Goal: Information Seeking & Learning: Learn about a topic

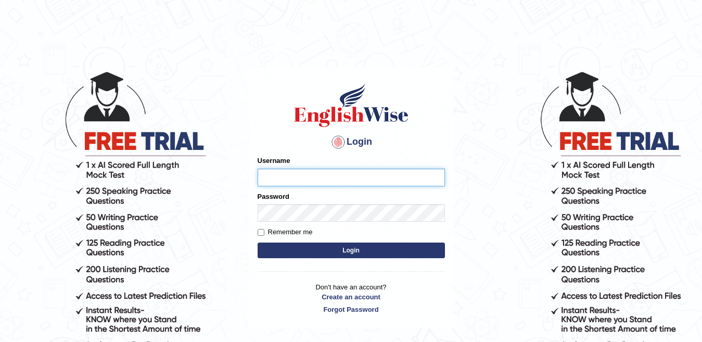
type input "VishwaNaidu"
click at [377, 253] on button "Login" at bounding box center [351, 251] width 187 height 16
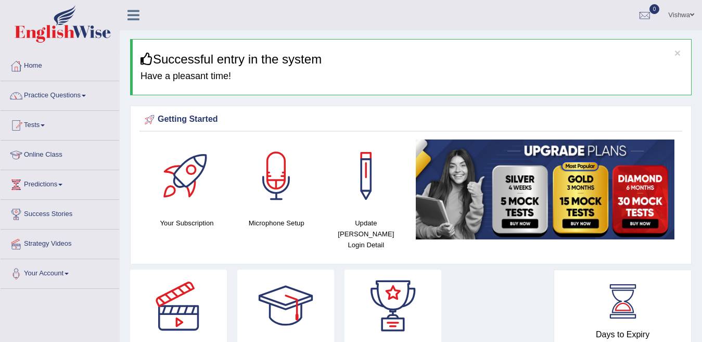
click at [584, 318] on div "Days to Expiry 6 Renew Subscription" at bounding box center [622, 335] width 119 height 115
click at [51, 155] on link "Online Class" at bounding box center [60, 154] width 119 height 26
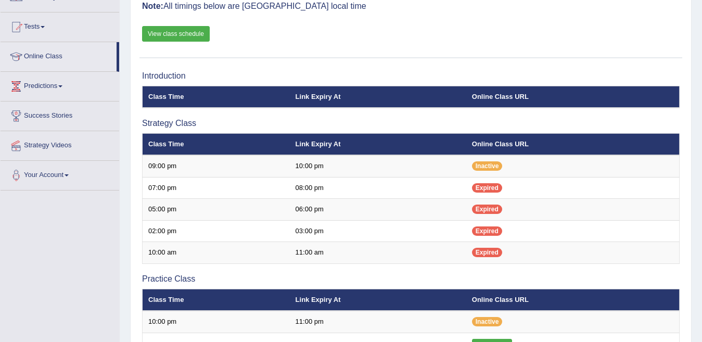
scroll to position [104, 0]
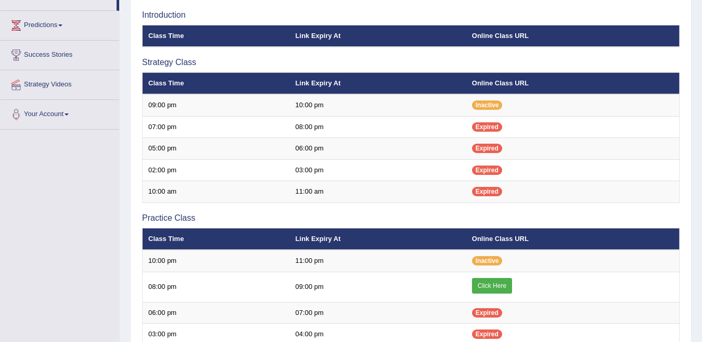
scroll to position [167, 0]
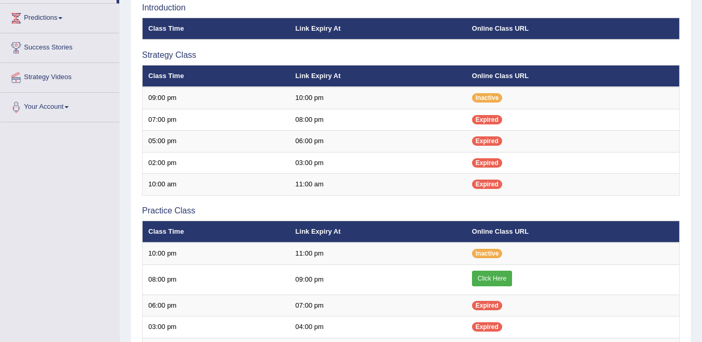
scroll to position [167, 0]
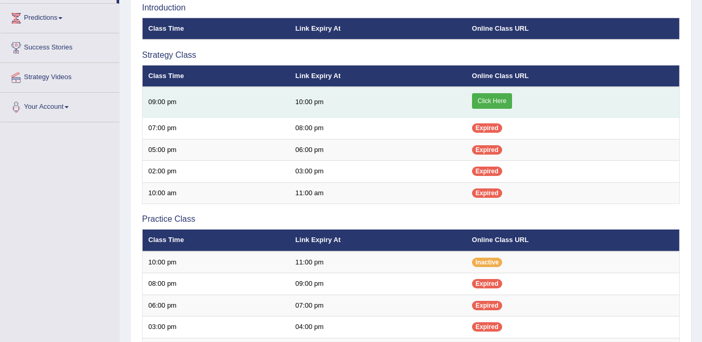
click at [497, 102] on link "Click Here" at bounding box center [492, 101] width 40 height 16
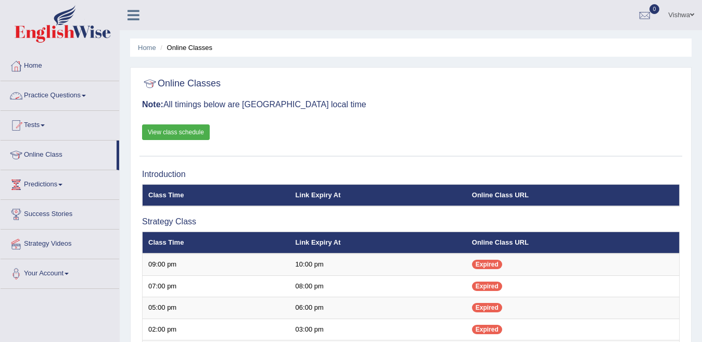
click at [63, 97] on link "Practice Questions" at bounding box center [60, 94] width 119 height 26
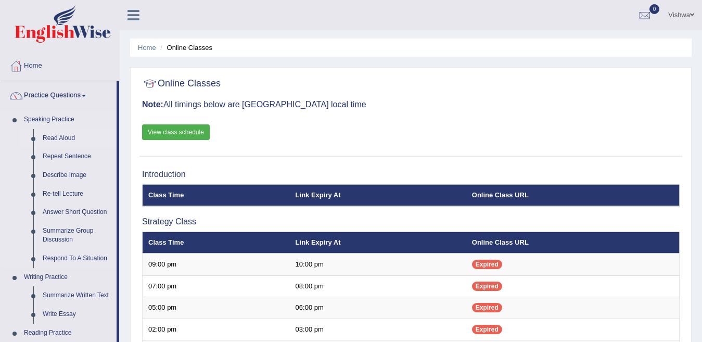
click at [53, 138] on link "Read Aloud" at bounding box center [77, 138] width 79 height 19
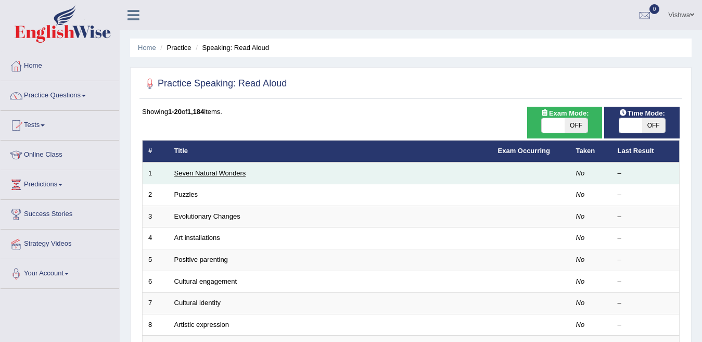
click at [205, 176] on link "Seven Natural Wonders" at bounding box center [210, 173] width 72 height 8
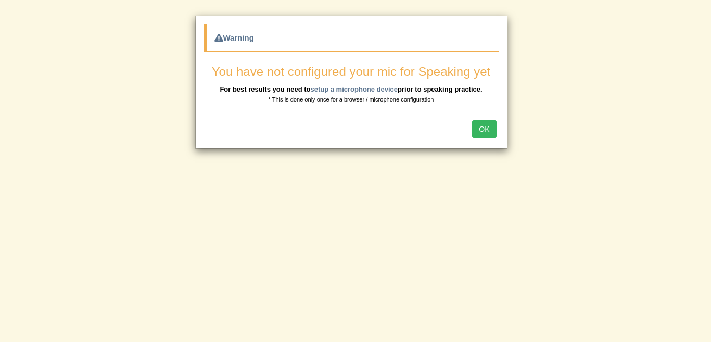
click at [477, 127] on button "OK" at bounding box center [484, 129] width 24 height 18
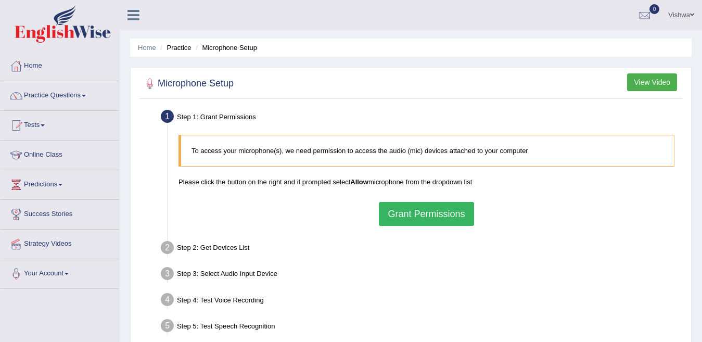
scroll to position [52, 0]
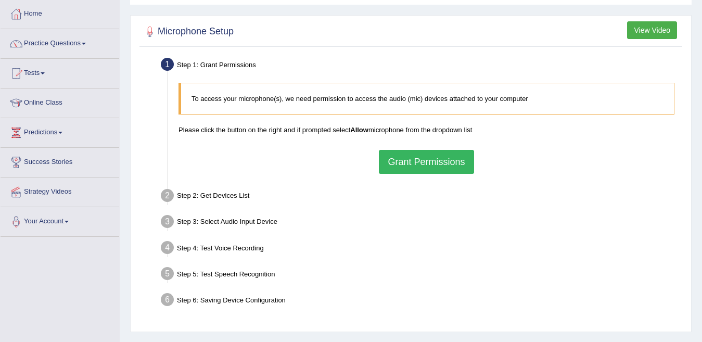
click at [421, 160] on button "Grant Permissions" at bounding box center [426, 162] width 95 height 24
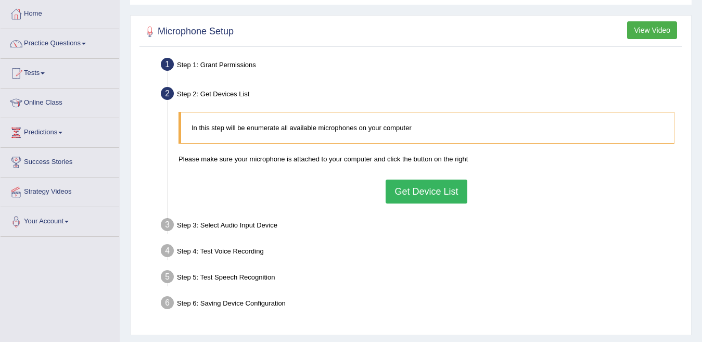
click at [421, 190] on button "Get Device List" at bounding box center [426, 192] width 81 height 24
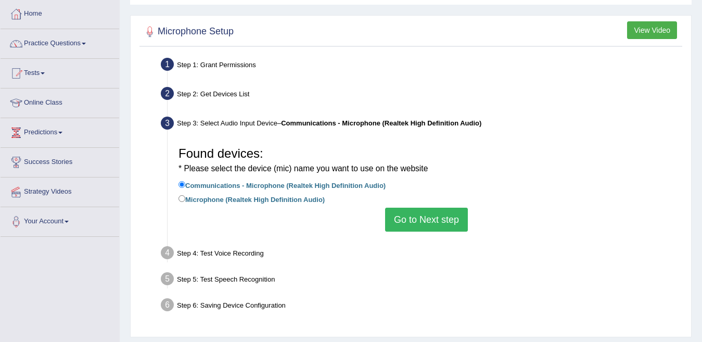
click at [412, 220] on button "Go to Next step" at bounding box center [426, 220] width 83 height 24
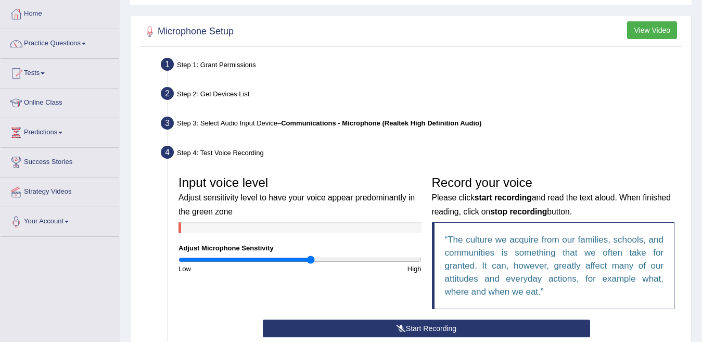
drag, startPoint x: 298, startPoint y: 258, endPoint x: 310, endPoint y: 259, distance: 12.1
click at [310, 259] on input "range" at bounding box center [300, 260] width 243 height 8
click at [340, 259] on input "range" at bounding box center [300, 260] width 243 height 8
drag, startPoint x: 344, startPoint y: 261, endPoint x: 374, endPoint y: 262, distance: 30.2
type input "1.64"
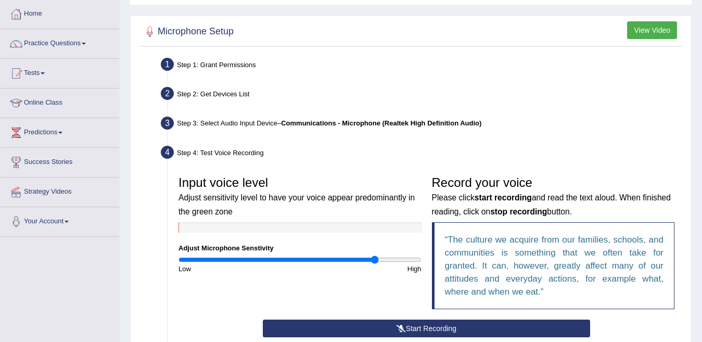
click at [374, 262] on input "range" at bounding box center [300, 260] width 243 height 8
click at [65, 44] on link "Practice Questions" at bounding box center [60, 42] width 119 height 26
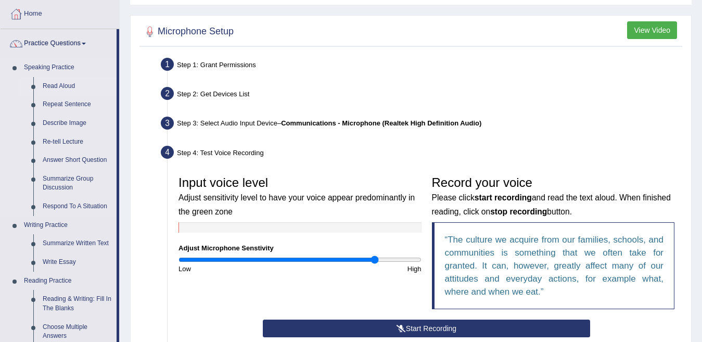
click at [62, 85] on link "Read Aloud" at bounding box center [77, 86] width 79 height 19
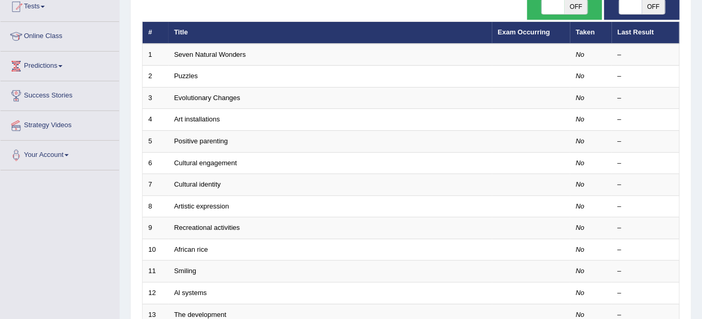
scroll to position [125, 0]
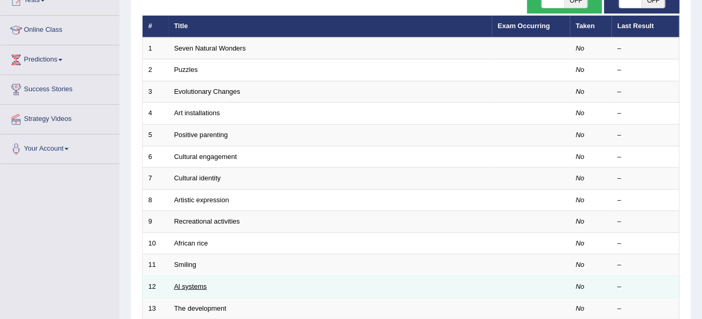
click at [196, 286] on link "Al systems" at bounding box center [190, 286] width 33 height 8
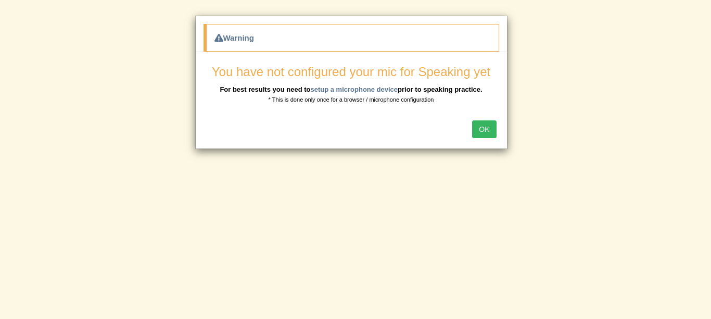
click at [486, 127] on button "OK" at bounding box center [484, 129] width 24 height 18
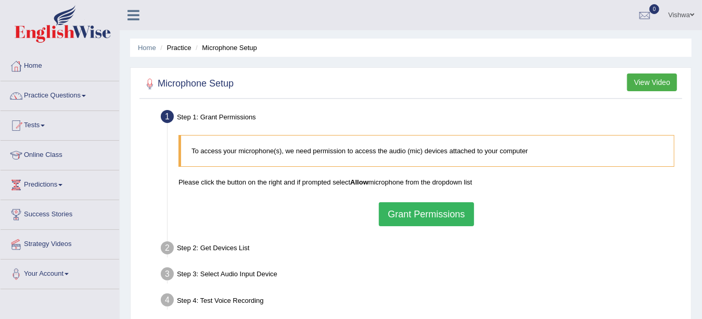
click at [459, 214] on button "Grant Permissions" at bounding box center [426, 214] width 95 height 24
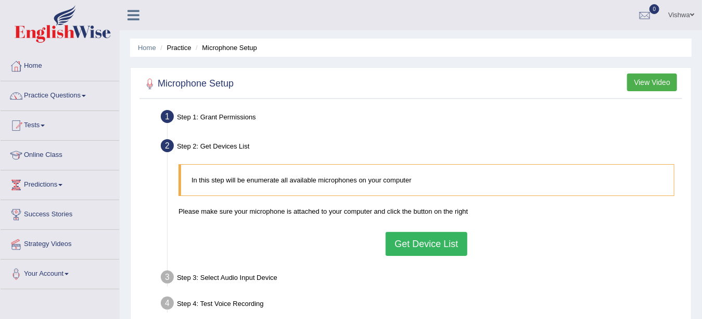
click at [451, 241] on button "Get Device List" at bounding box center [426, 244] width 81 height 24
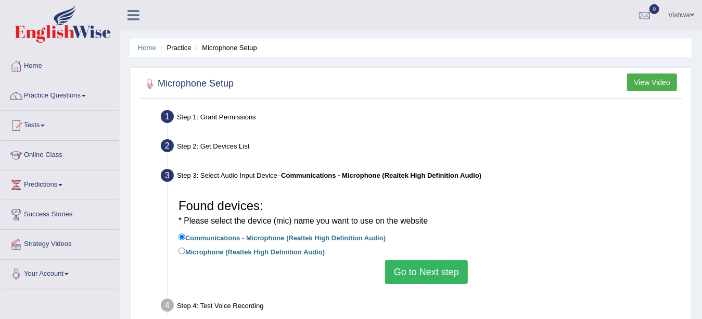
click at [437, 268] on button "Go to Next step" at bounding box center [426, 272] width 83 height 24
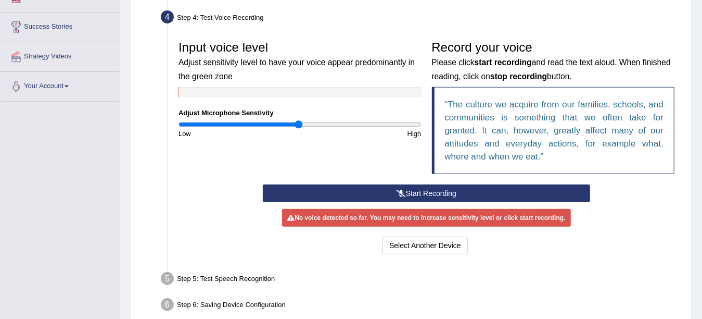
scroll to position [237, 0]
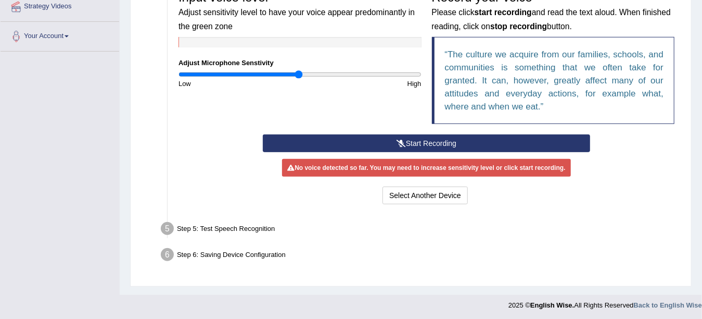
click at [444, 140] on button "Start Recording" at bounding box center [426, 143] width 327 height 18
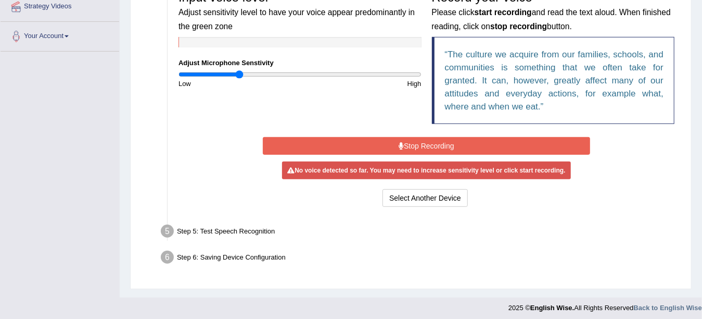
drag, startPoint x: 298, startPoint y: 74, endPoint x: 239, endPoint y: 80, distance: 58.5
click at [239, 79] on input "range" at bounding box center [300, 74] width 243 height 8
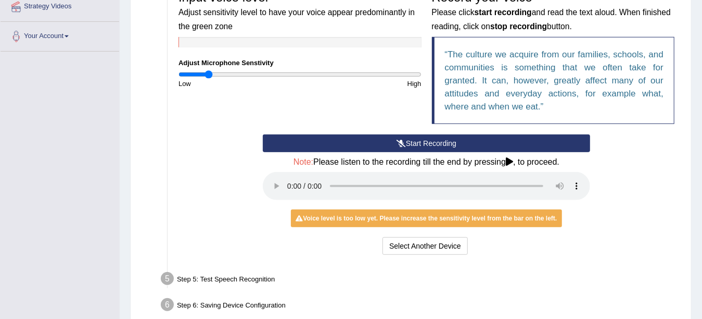
click at [208, 74] on input "range" at bounding box center [300, 74] width 243 height 8
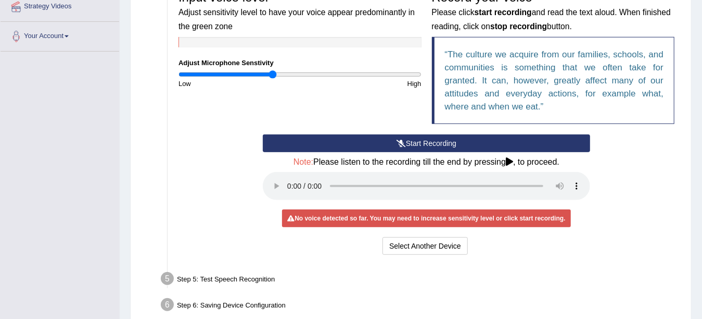
drag, startPoint x: 210, startPoint y: 74, endPoint x: 273, endPoint y: 80, distance: 63.3
type input "0.78"
click at [273, 79] on input "range" at bounding box center [300, 74] width 243 height 8
click at [435, 141] on button "Start Recording" at bounding box center [426, 143] width 327 height 18
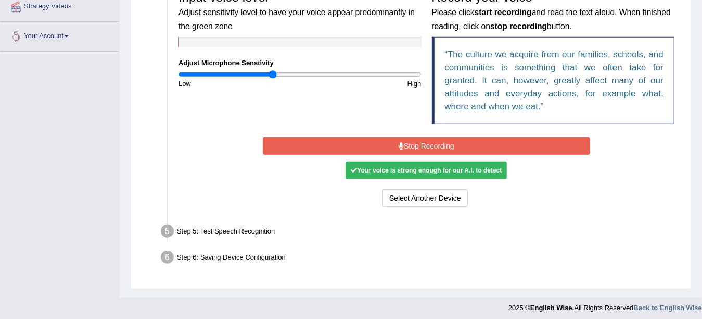
click at [422, 142] on button "Stop Recording" at bounding box center [426, 146] width 327 height 18
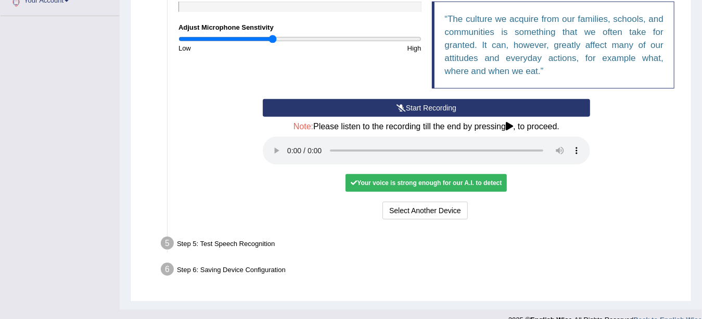
scroll to position [288, 0]
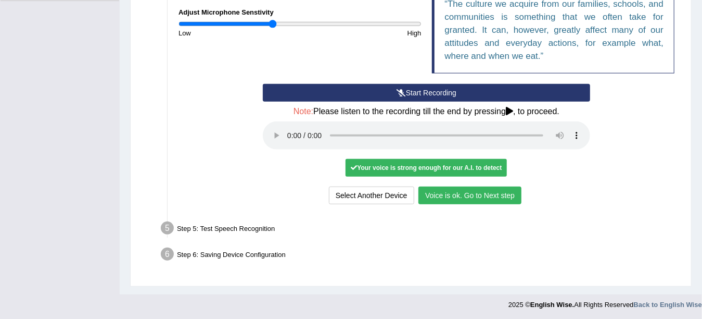
click at [445, 192] on button "Voice is ok. Go to Next step" at bounding box center [470, 195] width 103 height 18
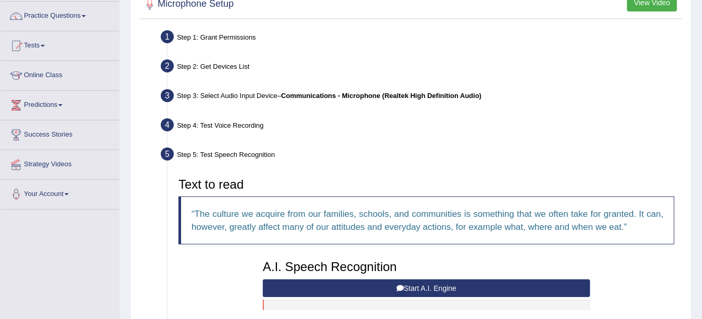
scroll to position [104, 0]
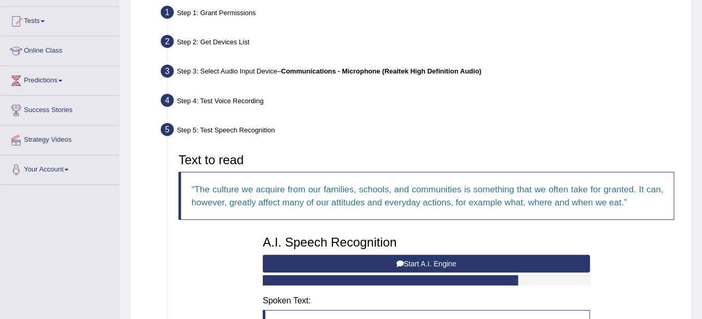
click at [550, 261] on button "Start A.I. Engine" at bounding box center [426, 264] width 327 height 18
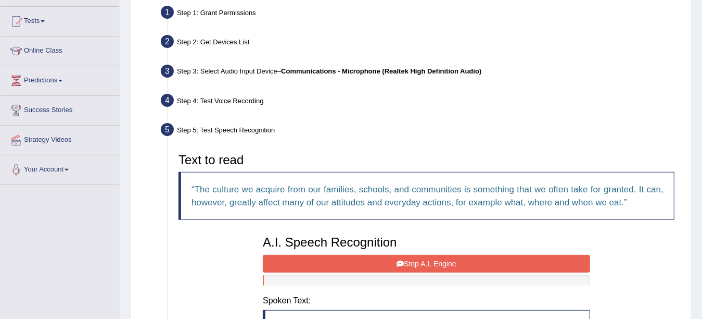
click at [550, 261] on button "Stop A.I. Engine" at bounding box center [426, 264] width 327 height 18
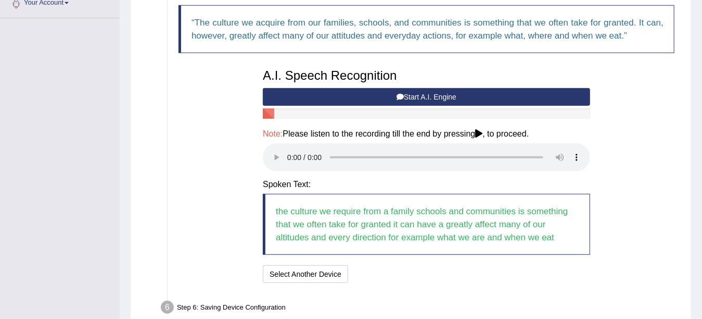
scroll to position [292, 0]
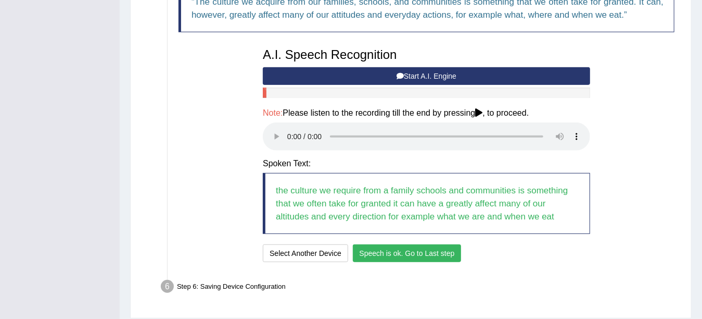
click at [417, 248] on button "Speech is ok. Go to Last step" at bounding box center [407, 253] width 109 height 18
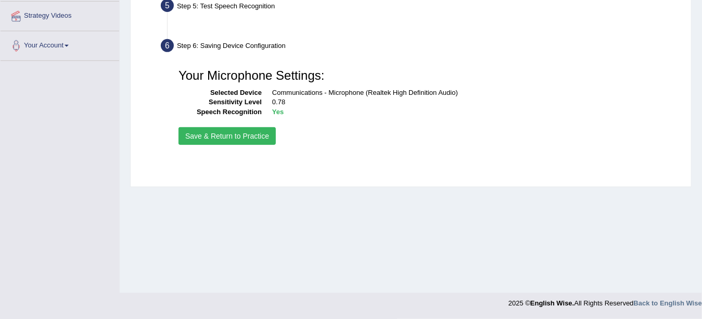
scroll to position [228, 0]
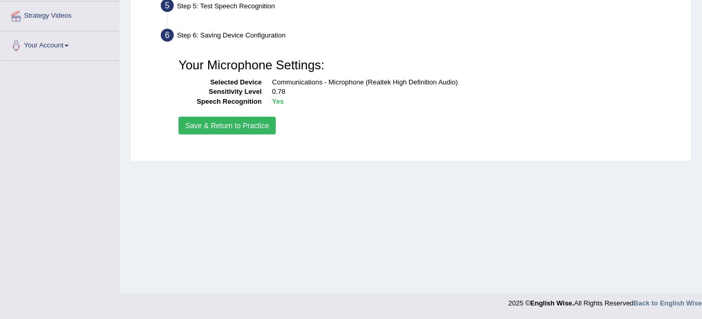
click at [260, 125] on button "Save & Return to Practice" at bounding box center [227, 126] width 97 height 18
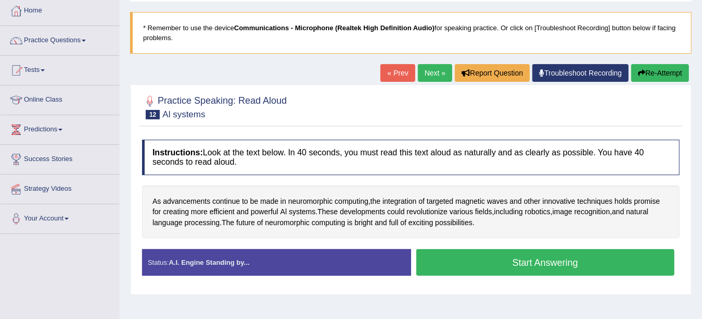
scroll to position [62, 0]
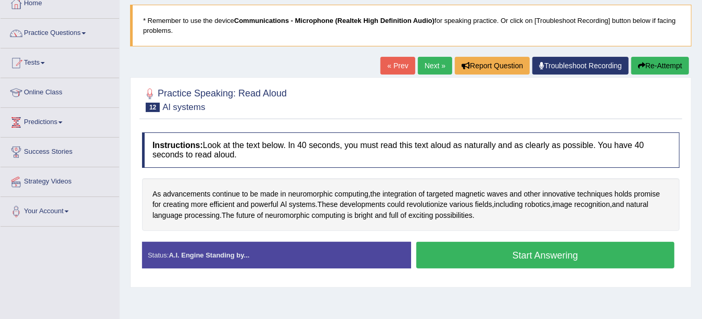
click at [515, 254] on button "Start Answering" at bounding box center [546, 255] width 259 height 27
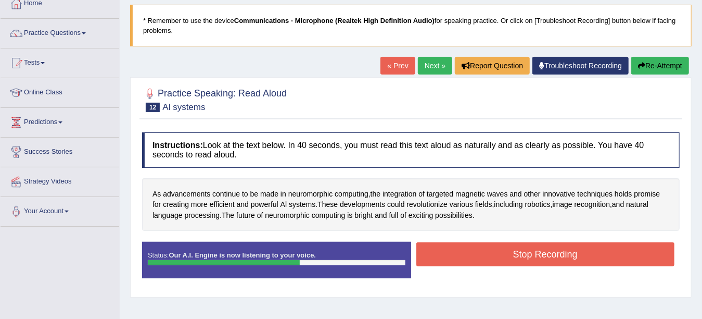
click at [515, 254] on button "Stop Recording" at bounding box center [546, 254] width 259 height 24
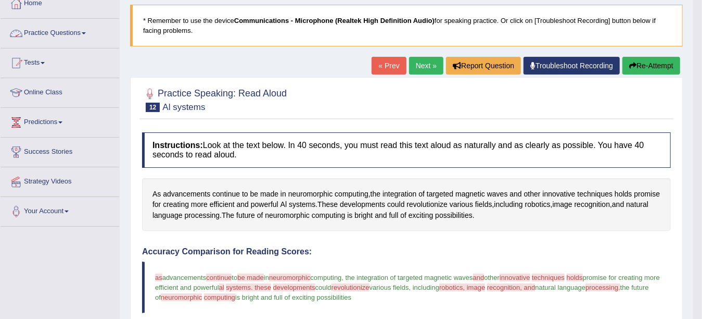
click at [98, 36] on link "Practice Questions" at bounding box center [60, 32] width 119 height 26
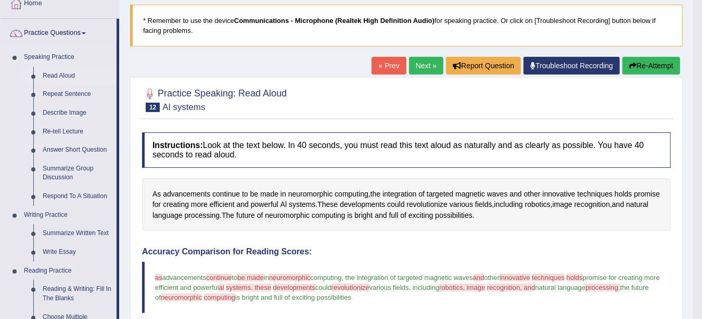
click at [77, 75] on link "Read Aloud" at bounding box center [77, 76] width 79 height 19
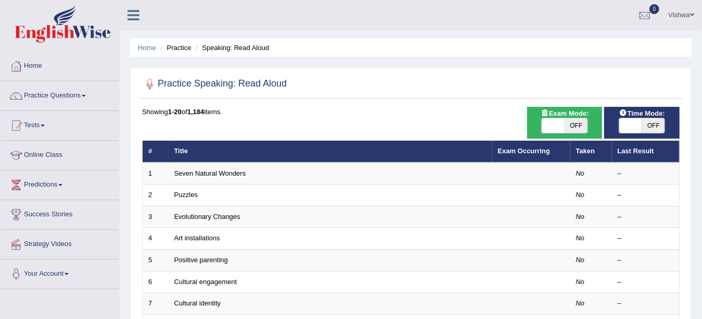
scroll to position [279, 0]
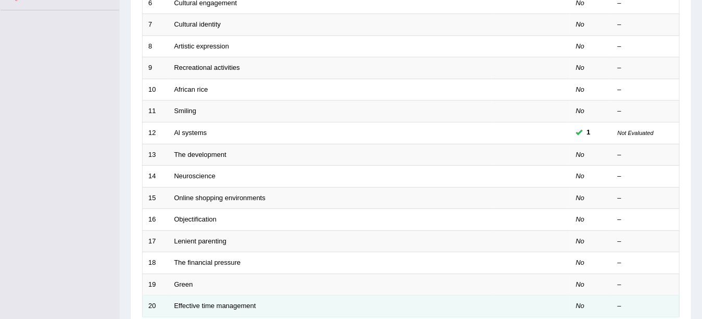
click at [299, 299] on td "Effective time management" at bounding box center [331, 306] width 324 height 22
click at [215, 301] on link "Effective time management" at bounding box center [215, 305] width 82 height 8
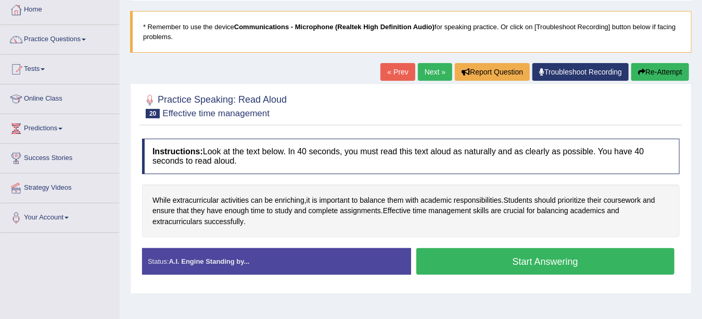
scroll to position [62, 0]
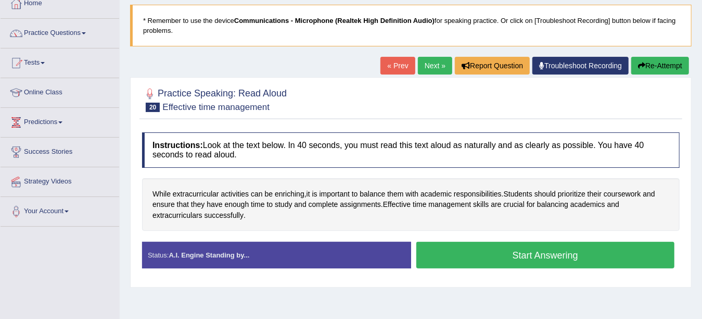
click at [592, 252] on button "Start Answering" at bounding box center [546, 255] width 259 height 27
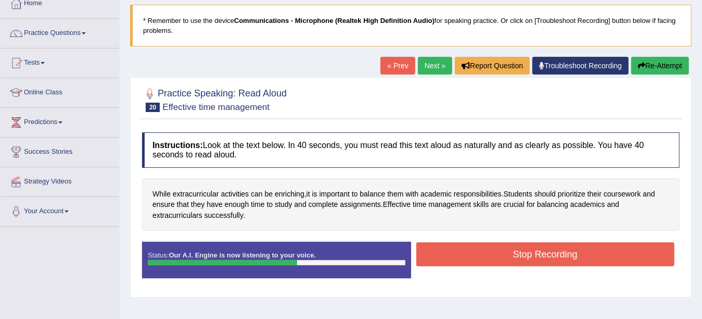
click at [592, 252] on button "Stop Recording" at bounding box center [546, 254] width 259 height 24
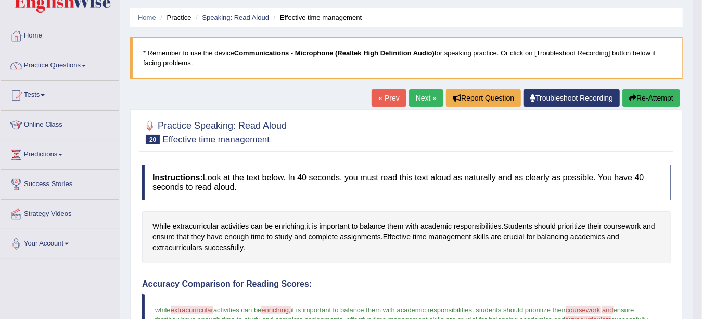
scroll to position [21, 0]
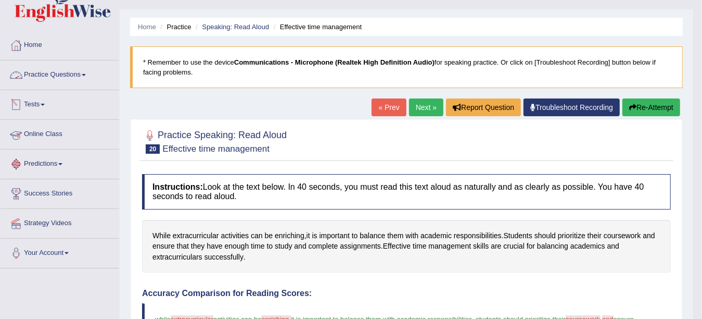
click at [85, 77] on link "Practice Questions" at bounding box center [60, 73] width 119 height 26
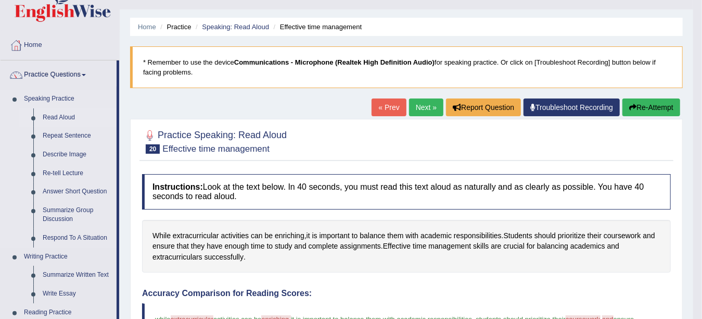
click at [70, 114] on link "Read Aloud" at bounding box center [77, 117] width 79 height 19
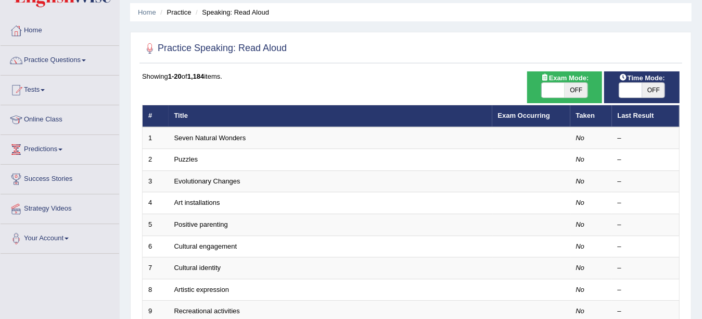
scroll to position [42, 0]
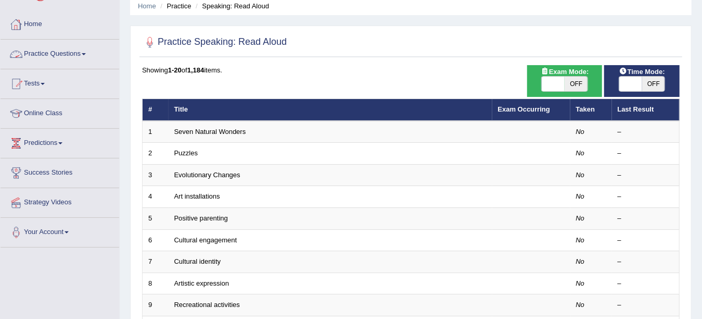
click at [85, 57] on link "Practice Questions" at bounding box center [60, 53] width 119 height 26
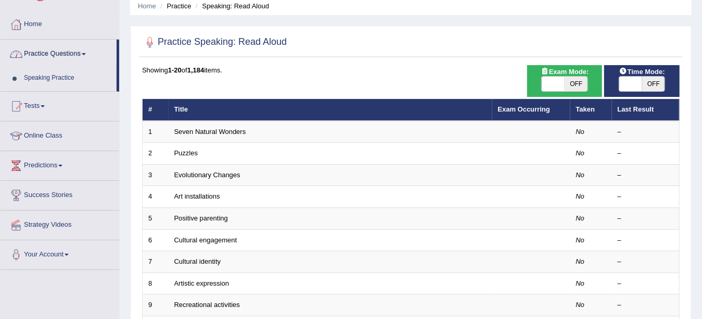
click at [85, 57] on link "Practice Questions" at bounding box center [59, 53] width 116 height 26
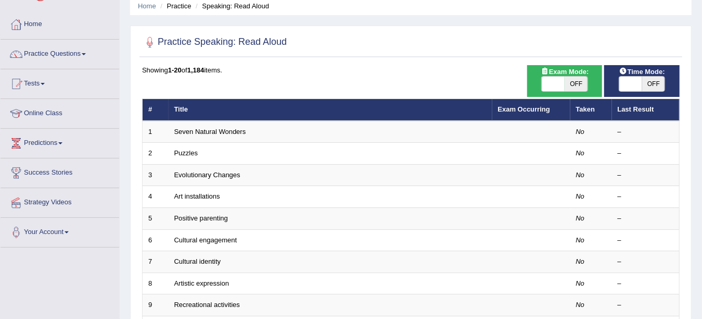
click at [85, 57] on link "Practice Questions" at bounding box center [60, 53] width 119 height 26
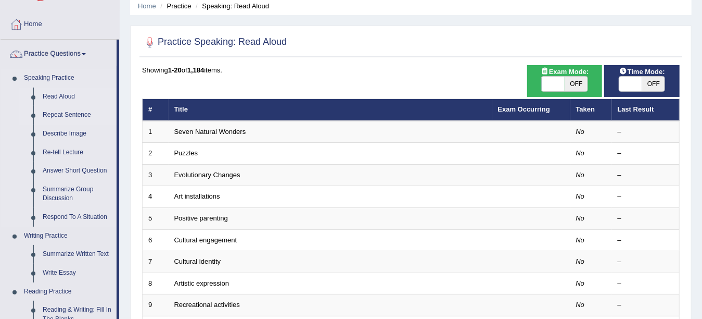
click at [56, 116] on link "Repeat Sentence" at bounding box center [77, 115] width 79 height 19
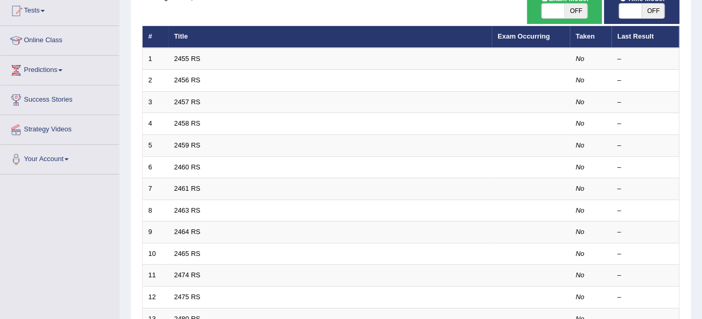
scroll to position [125, 0]
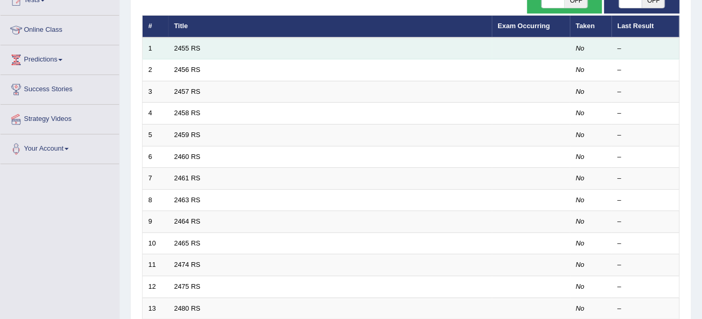
click at [168, 49] on td "1" at bounding box center [156, 48] width 26 height 22
click at [199, 46] on link "2455 RS" at bounding box center [187, 48] width 27 height 8
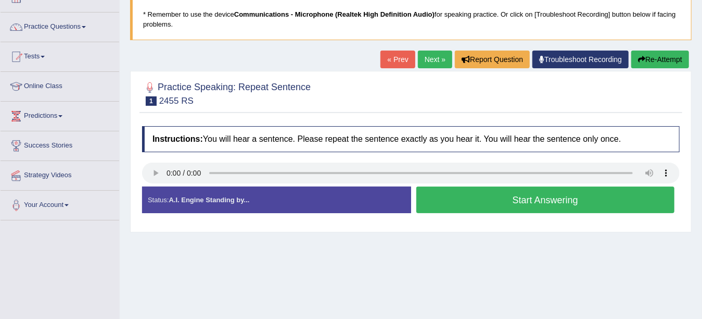
scroll to position [76, 0]
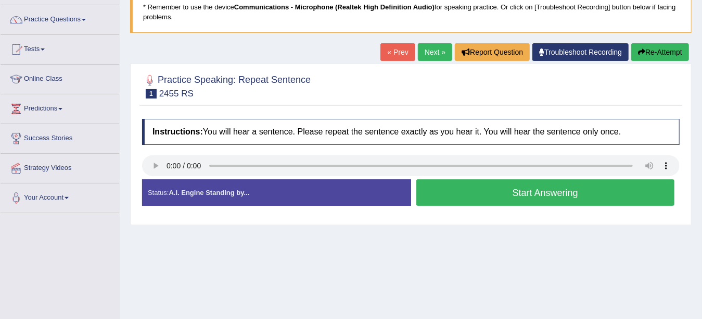
click at [471, 191] on button "Start Answering" at bounding box center [546, 192] width 259 height 27
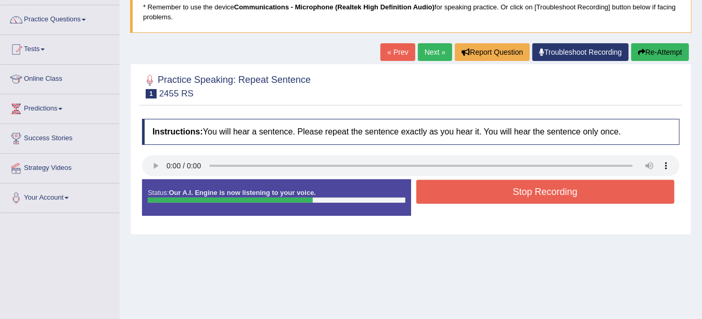
click at [471, 191] on button "Stop Recording" at bounding box center [546, 192] width 259 height 24
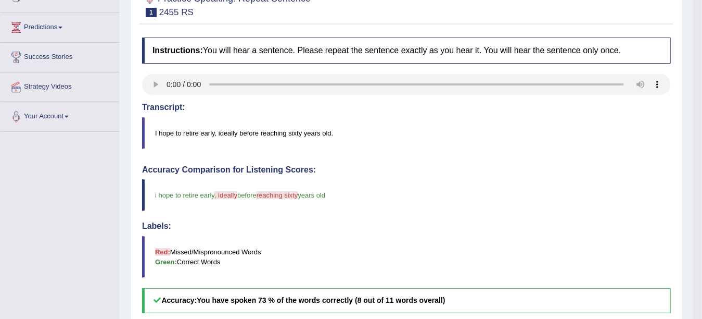
scroll to position [0, 0]
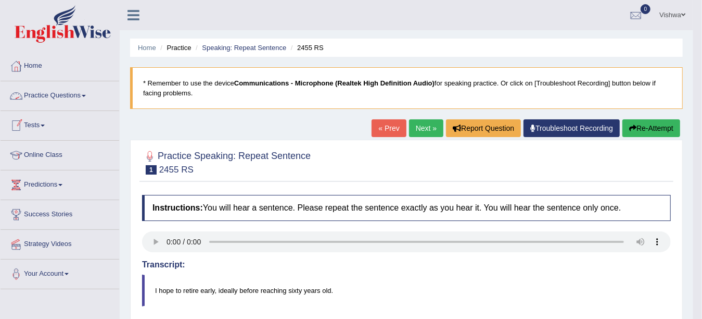
click at [91, 94] on link "Practice Questions" at bounding box center [60, 94] width 119 height 26
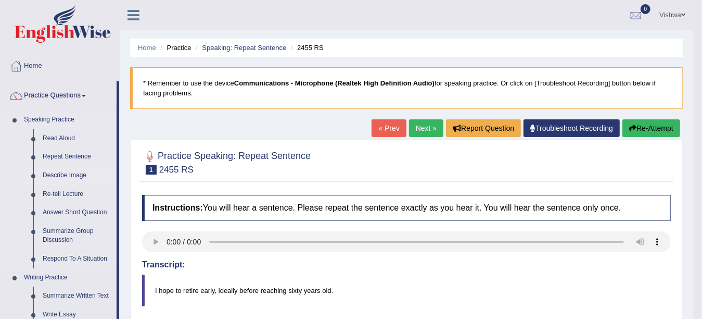
click at [85, 174] on link "Describe Image" at bounding box center [77, 175] width 79 height 19
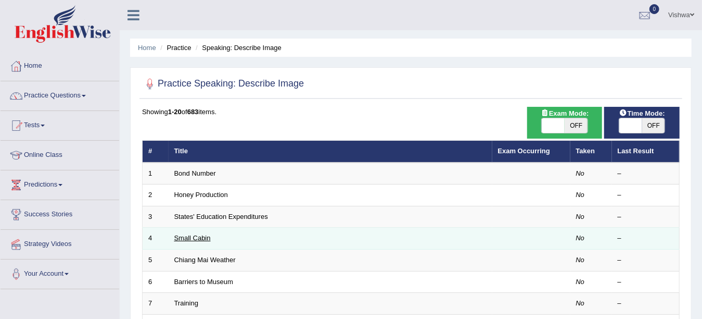
click at [201, 241] on link "Small Cabin" at bounding box center [192, 238] width 36 height 8
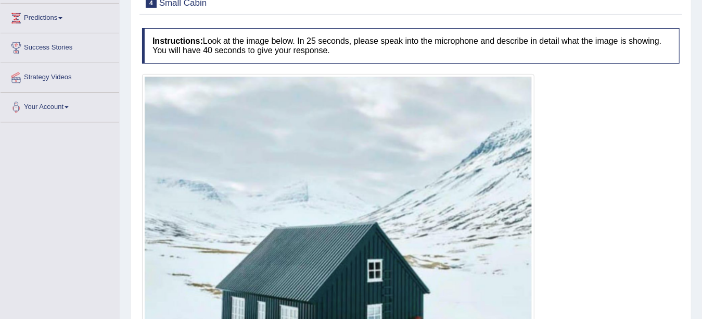
scroll to position [330, 0]
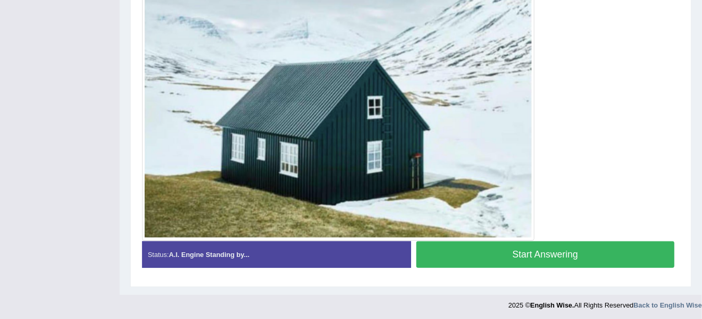
click at [602, 255] on button "Start Answering" at bounding box center [546, 254] width 259 height 27
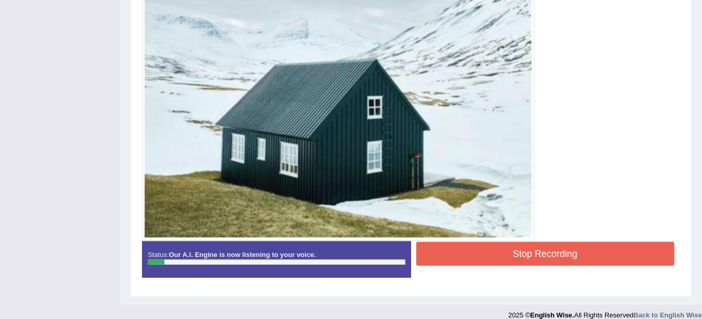
click at [602, 255] on button "Stop Recording" at bounding box center [546, 254] width 259 height 24
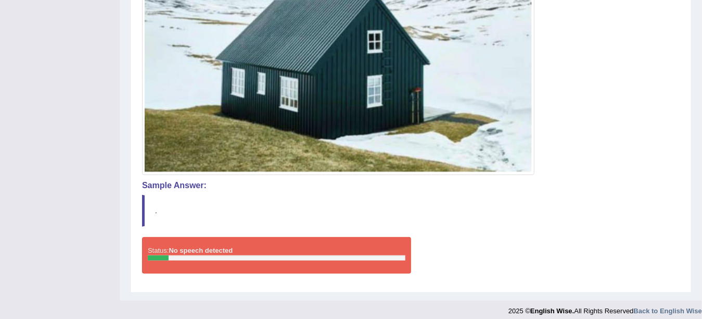
scroll to position [401, 0]
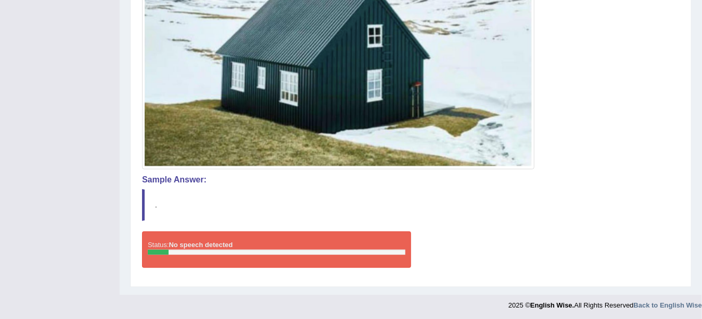
click at [204, 238] on div "Status: No speech detected" at bounding box center [276, 249] width 269 height 36
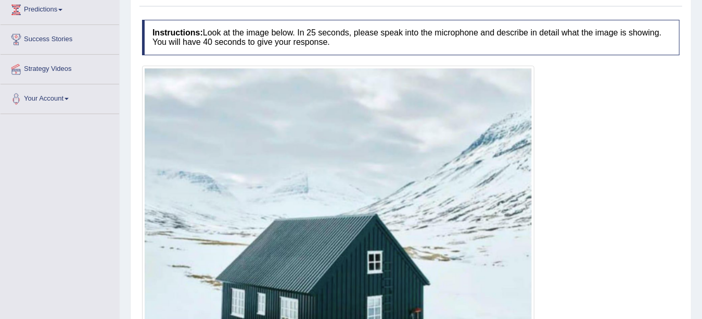
scroll to position [36, 0]
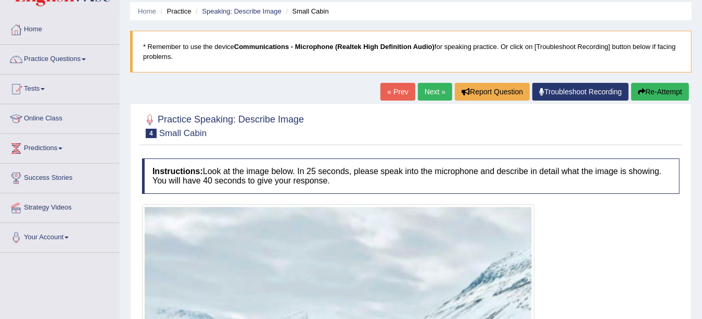
click at [642, 94] on icon "button" at bounding box center [641, 91] width 7 height 7
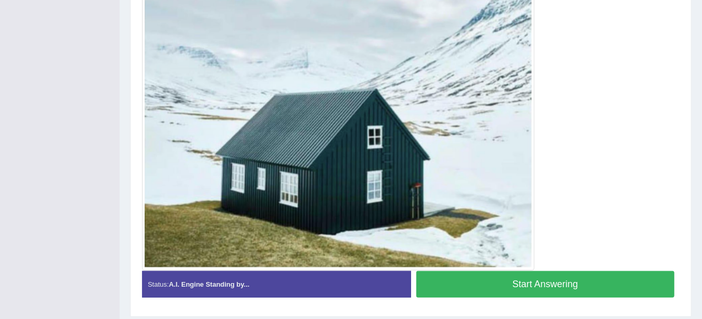
scroll to position [307, 0]
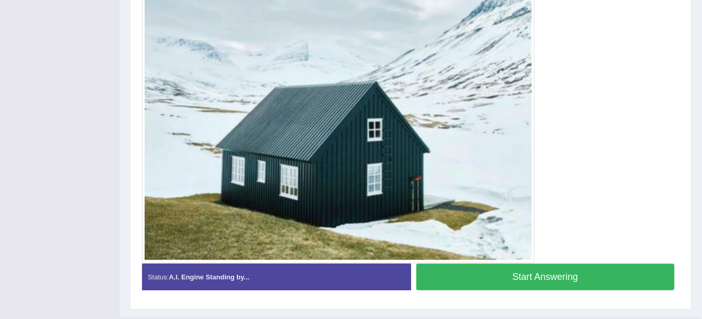
click at [610, 279] on button "Start Answering" at bounding box center [546, 276] width 259 height 27
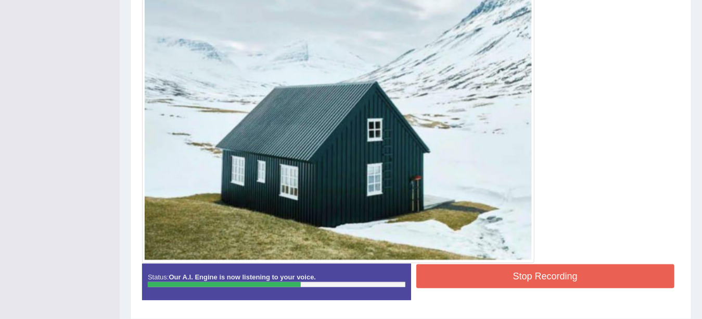
click at [610, 279] on button "Stop Recording" at bounding box center [546, 276] width 259 height 24
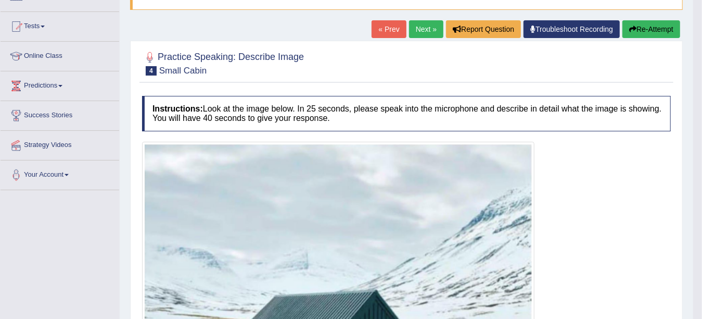
scroll to position [78, 0]
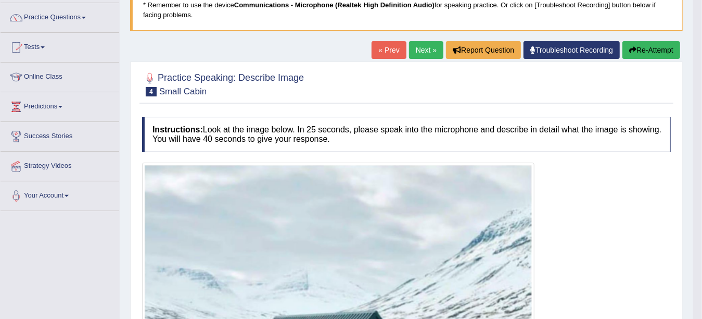
click at [637, 45] on button "Re-Attempt" at bounding box center [652, 50] width 58 height 18
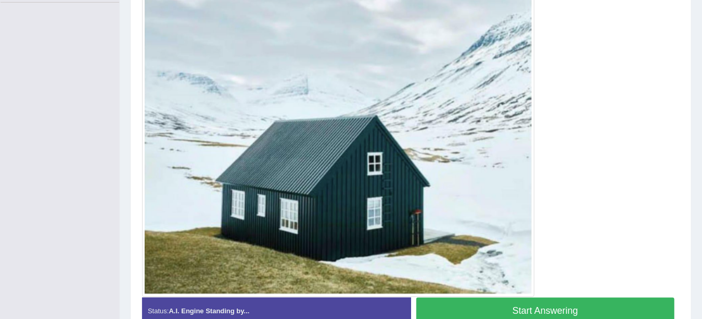
scroll to position [307, 0]
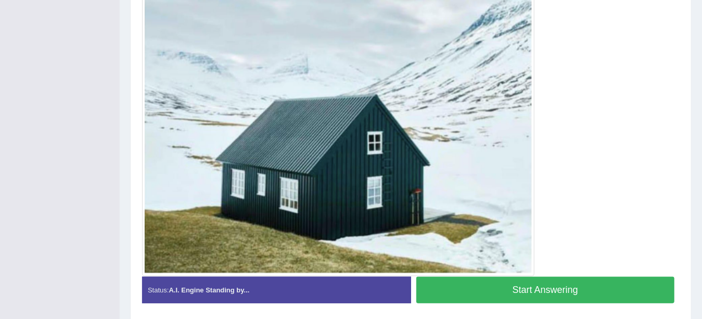
click at [600, 292] on button "Start Answering" at bounding box center [546, 289] width 259 height 27
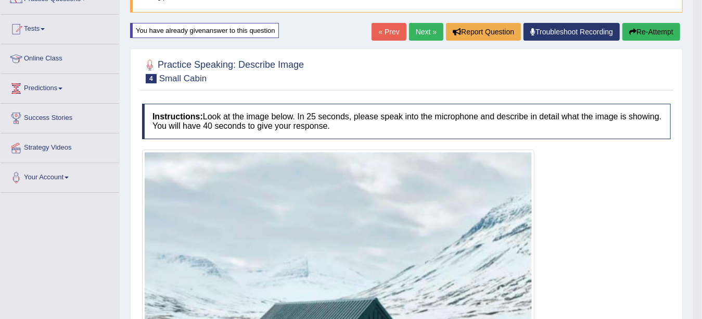
scroll to position [61, 0]
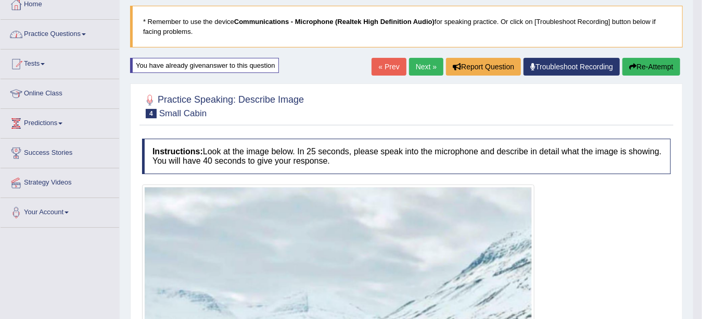
click at [84, 33] on link "Practice Questions" at bounding box center [60, 33] width 119 height 26
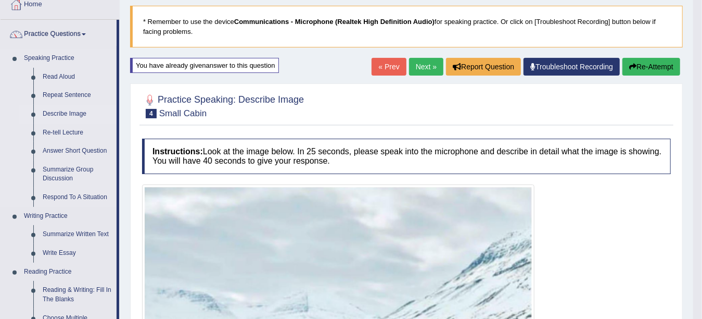
click at [65, 112] on link "Describe Image" at bounding box center [77, 114] width 79 height 19
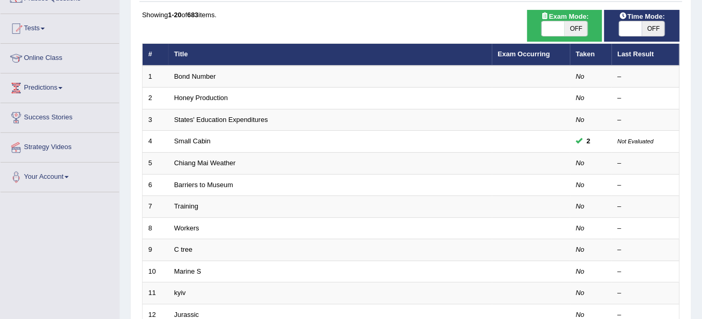
scroll to position [104, 0]
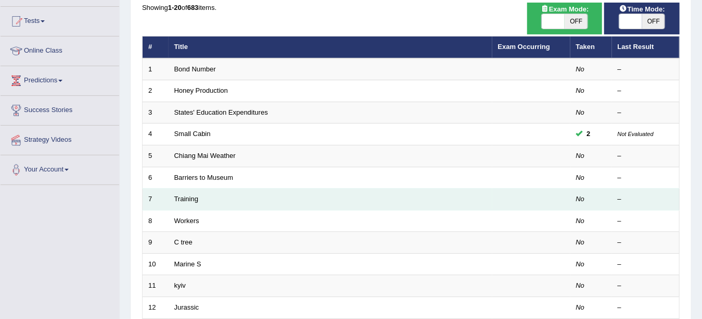
click at [291, 196] on td "Training" at bounding box center [331, 199] width 324 height 22
click at [188, 199] on link "Training" at bounding box center [186, 199] width 24 height 8
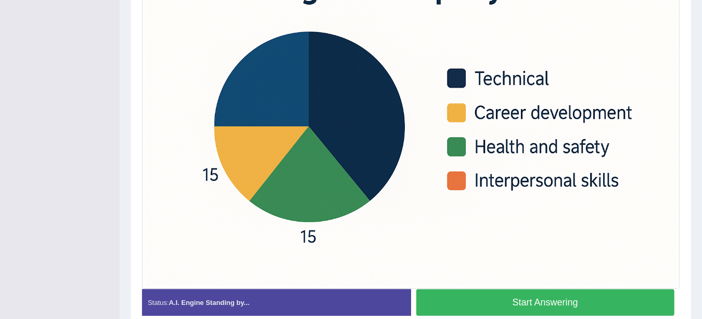
scroll to position [333, 0]
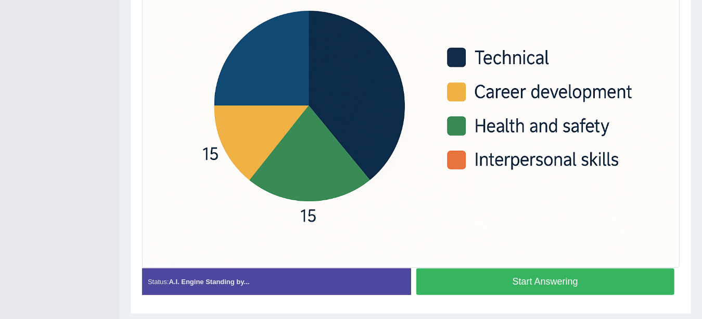
click at [540, 284] on button "Start Answering" at bounding box center [546, 281] width 259 height 27
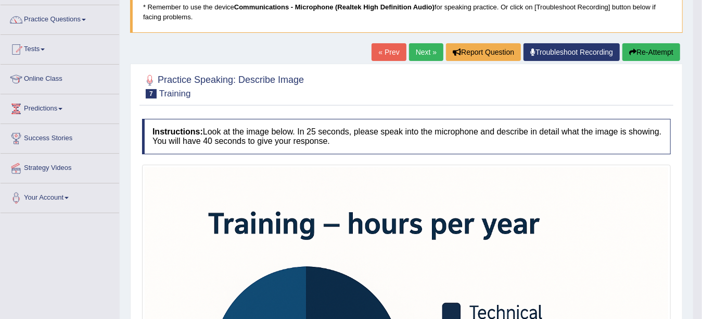
scroll to position [0, 0]
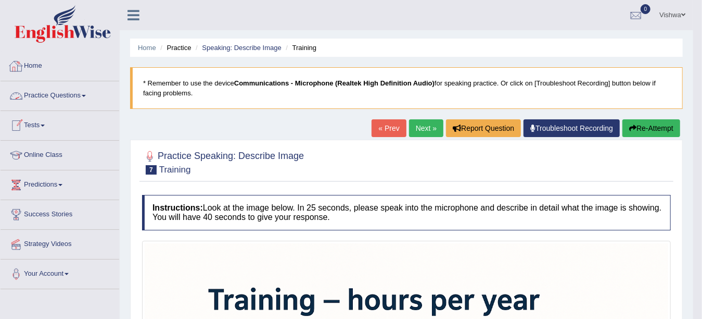
click at [22, 64] on div at bounding box center [16, 66] width 16 height 16
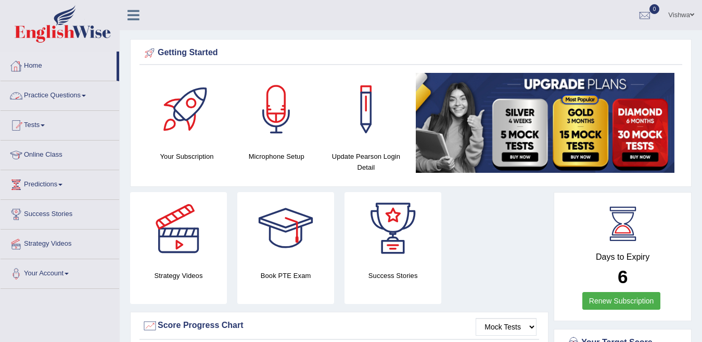
click at [53, 95] on link "Practice Questions" at bounding box center [60, 94] width 119 height 26
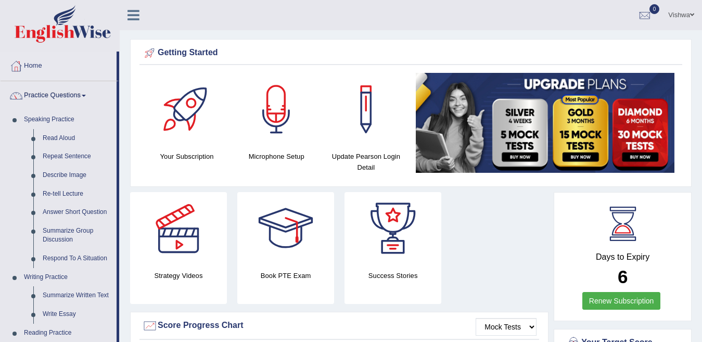
drag, startPoint x: 119, startPoint y: 317, endPoint x: 119, endPoint y: 336, distance: 19.3
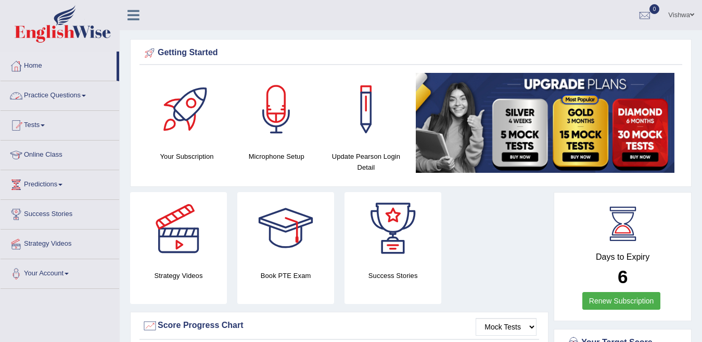
click at [66, 96] on link "Practice Questions" at bounding box center [60, 94] width 119 height 26
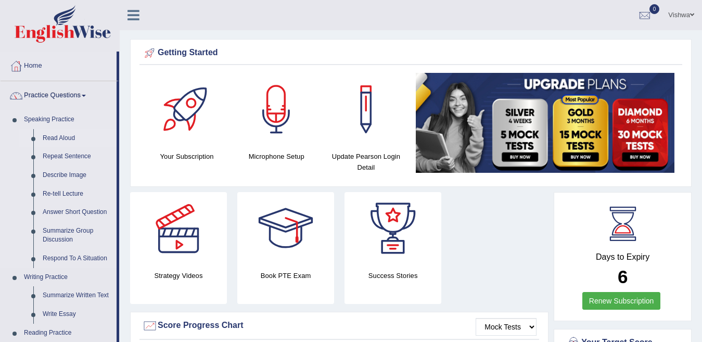
click at [53, 137] on link "Read Aloud" at bounding box center [77, 138] width 79 height 19
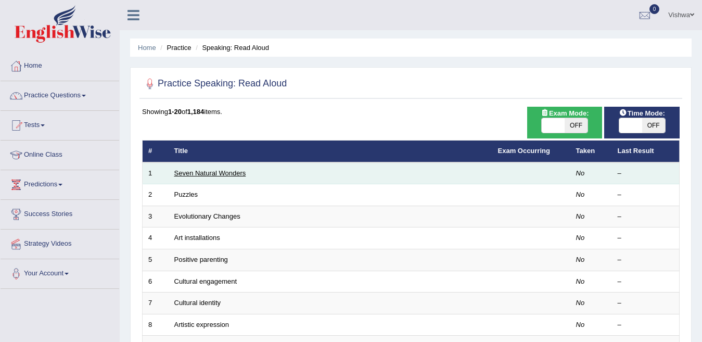
click at [202, 174] on link "Seven Natural Wonders" at bounding box center [210, 173] width 72 height 8
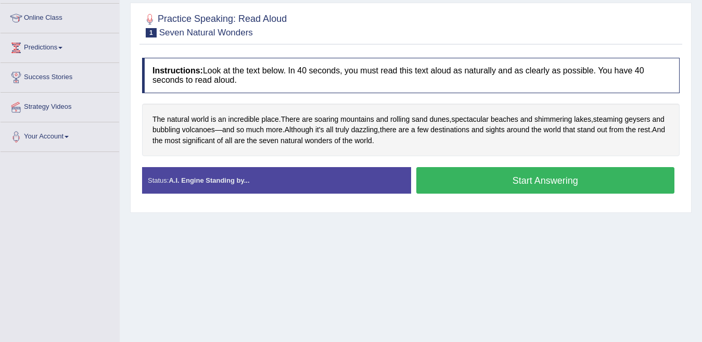
scroll to position [205, 0]
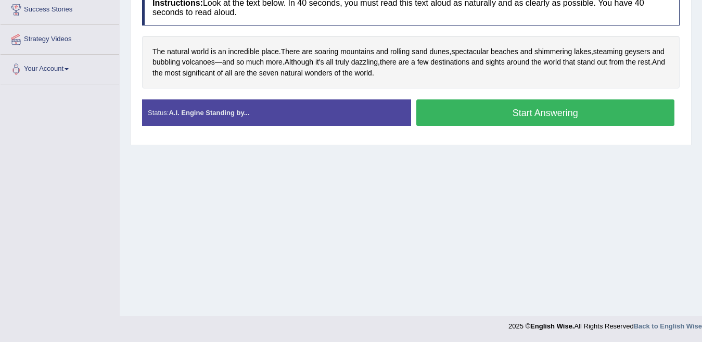
click at [573, 109] on button "Start Answering" at bounding box center [546, 112] width 259 height 27
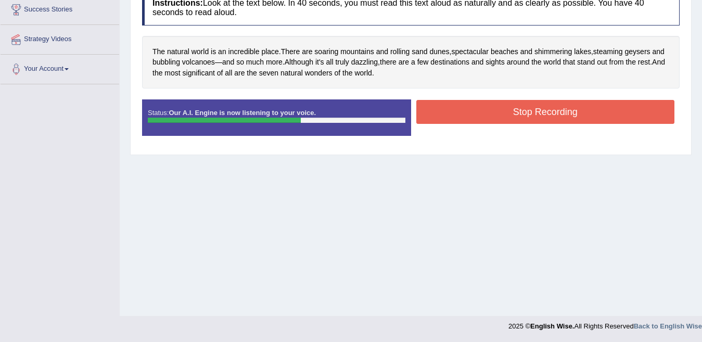
click at [573, 109] on button "Stop Recording" at bounding box center [546, 112] width 259 height 24
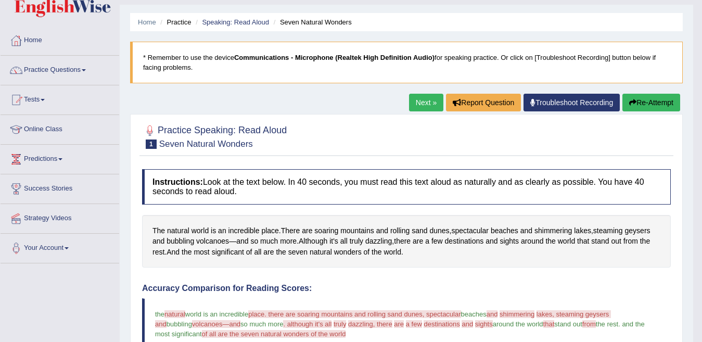
scroll to position [0, 0]
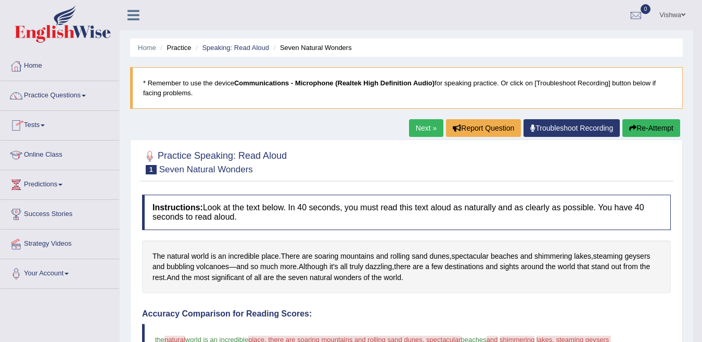
click at [45, 125] on span at bounding box center [43, 125] width 4 height 2
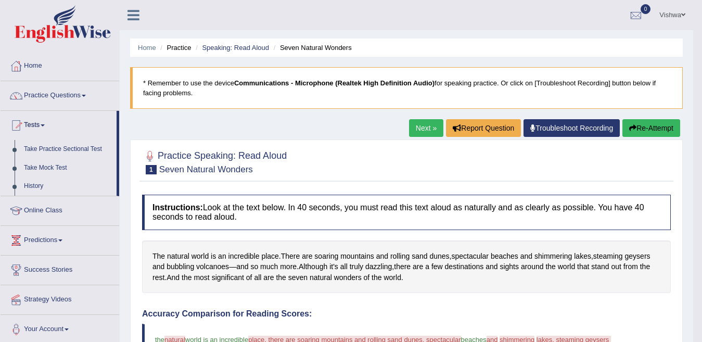
click at [86, 95] on span at bounding box center [84, 96] width 4 height 2
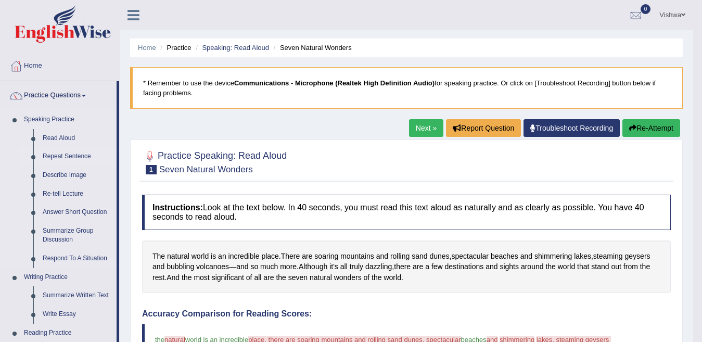
click at [68, 152] on link "Repeat Sentence" at bounding box center [77, 156] width 79 height 19
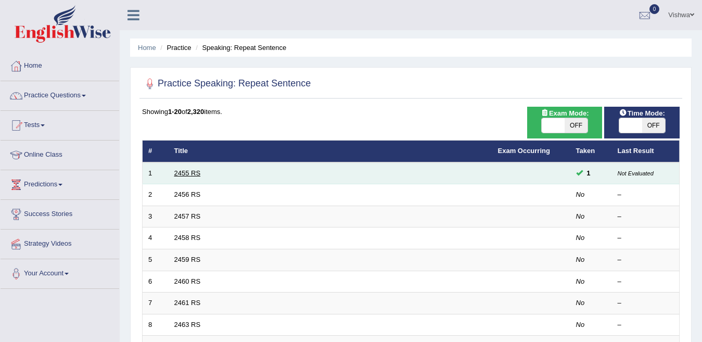
click at [190, 172] on link "2455 RS" at bounding box center [187, 173] width 27 height 8
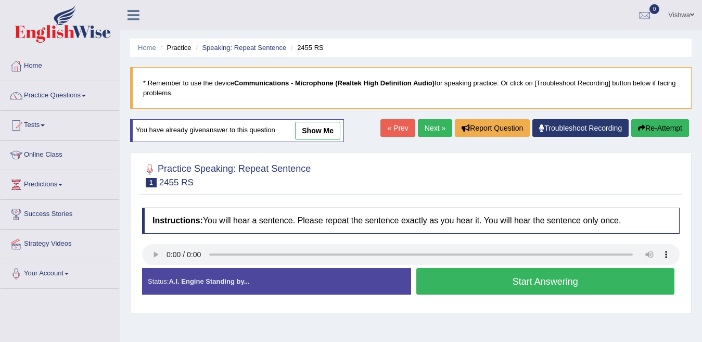
click at [456, 286] on button "Start Answering" at bounding box center [546, 281] width 259 height 27
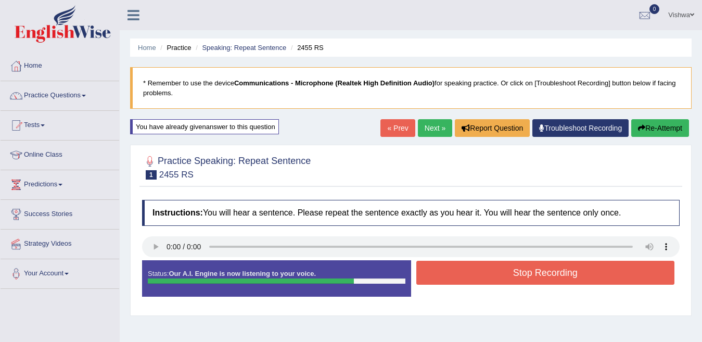
click at [466, 280] on button "Stop Recording" at bounding box center [546, 273] width 259 height 24
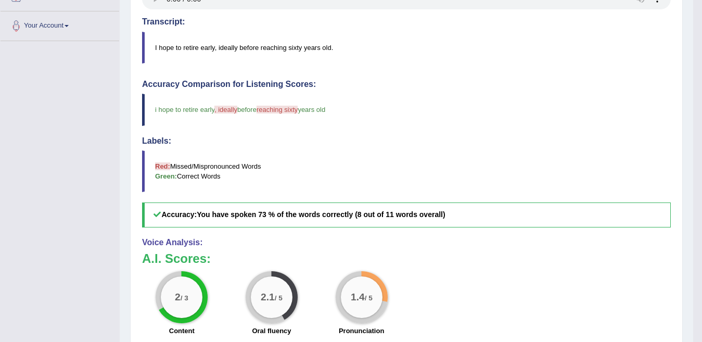
scroll to position [257, 0]
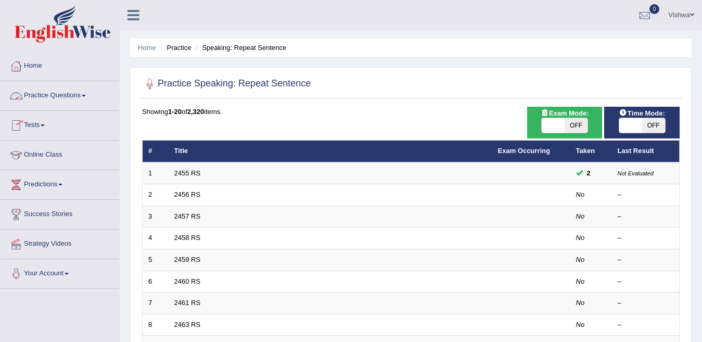
click at [85, 94] on link "Practice Questions" at bounding box center [60, 94] width 119 height 26
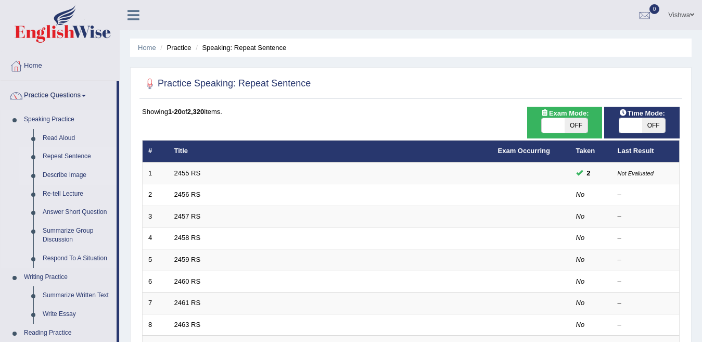
click at [77, 174] on link "Describe Image" at bounding box center [77, 175] width 79 height 19
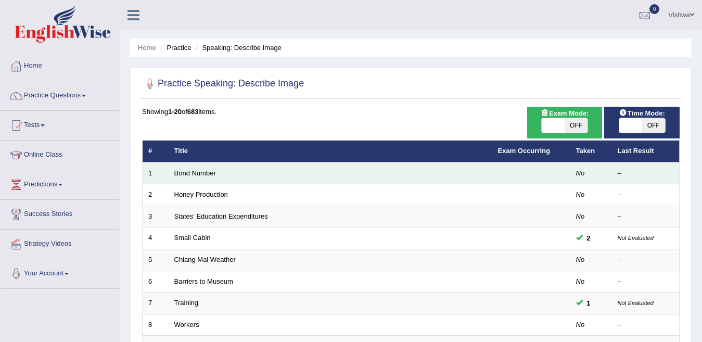
click at [222, 178] on td "Bond Number" at bounding box center [331, 173] width 324 height 22
click at [199, 176] on link "Bond Number" at bounding box center [195, 173] width 42 height 8
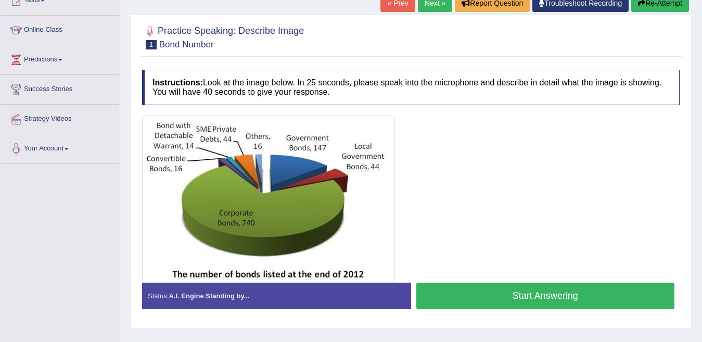
scroll to position [146, 0]
